Goal: Information Seeking & Learning: Check status

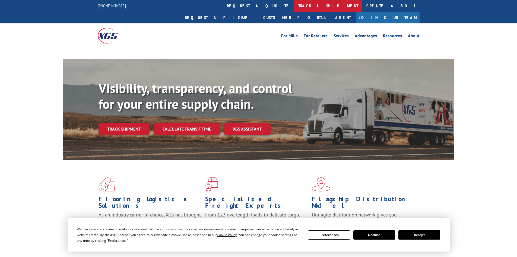
click at [294, 4] on link "track a shipment" at bounding box center [328, 6] width 68 height 12
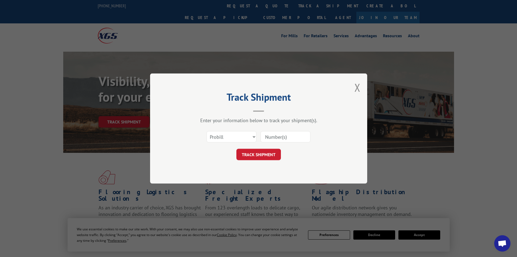
click at [240, 134] on select "Select category... Probill BOL PO" at bounding box center [232, 136] width 50 height 11
select select "bol"
click at [207, 131] on select "Select category... Probill BOL PO" at bounding box center [232, 136] width 50 height 11
click at [283, 136] on input at bounding box center [286, 136] width 50 height 11
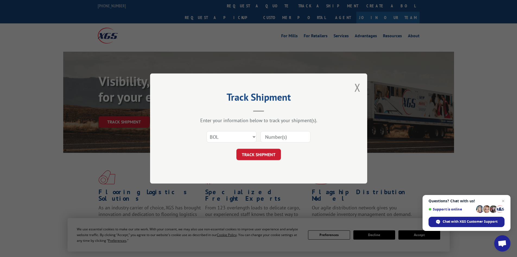
paste input "853945"
type input "853945"
click button "TRACK SHIPMENT" at bounding box center [259, 154] width 45 height 11
